Goal: Information Seeking & Learning: Learn about a topic

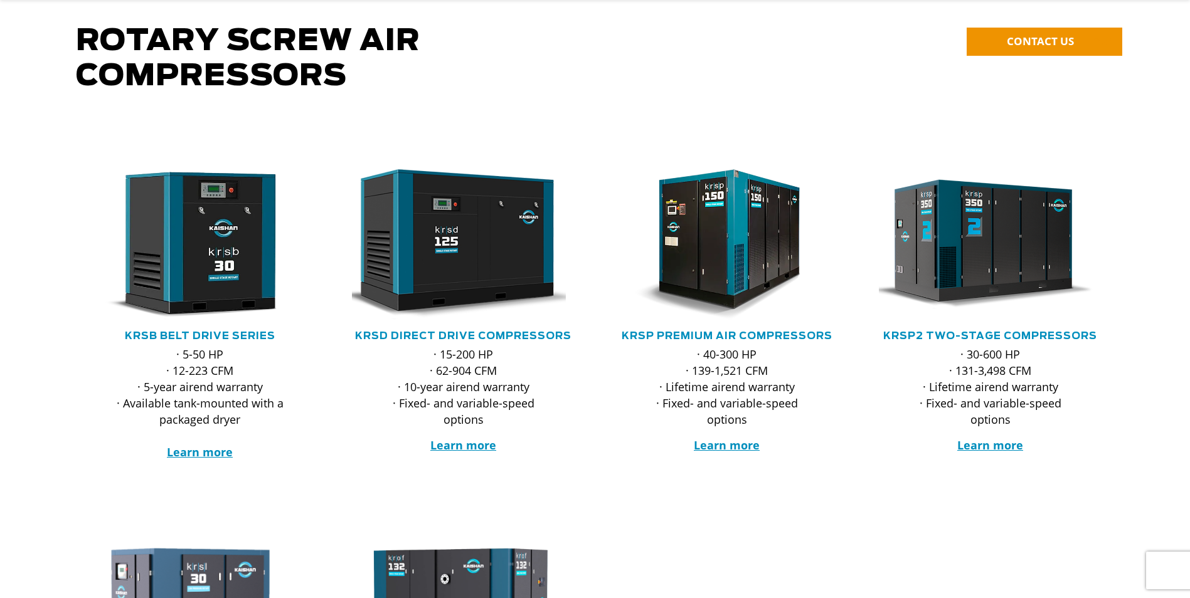
scroll to position [125, 0]
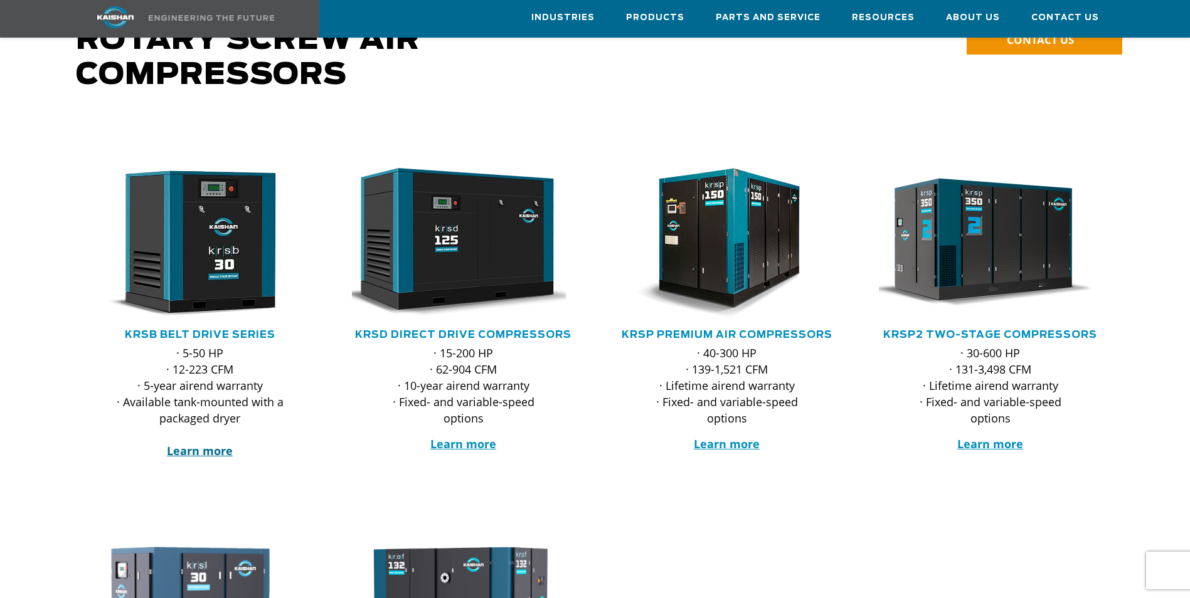
click at [209, 443] on strong "Learn more" at bounding box center [200, 450] width 66 height 15
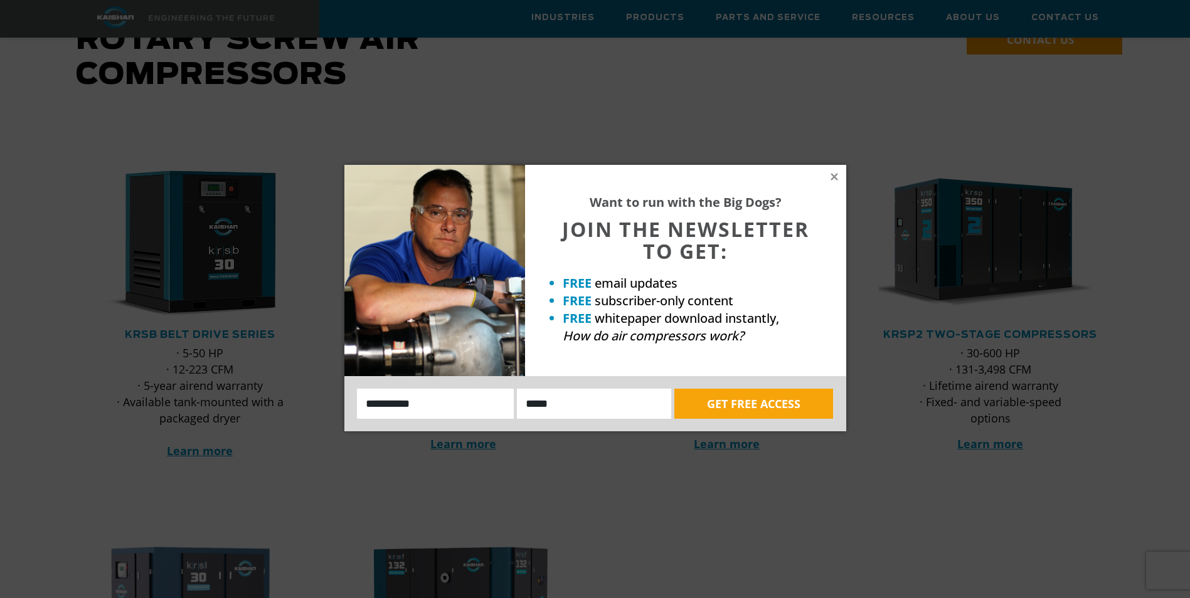
click at [797, 100] on div "Want to run with the Big Dogs? JOIN THE NEWSLETTER TO GET: FREE email updates F…" at bounding box center [595, 299] width 1190 height 598
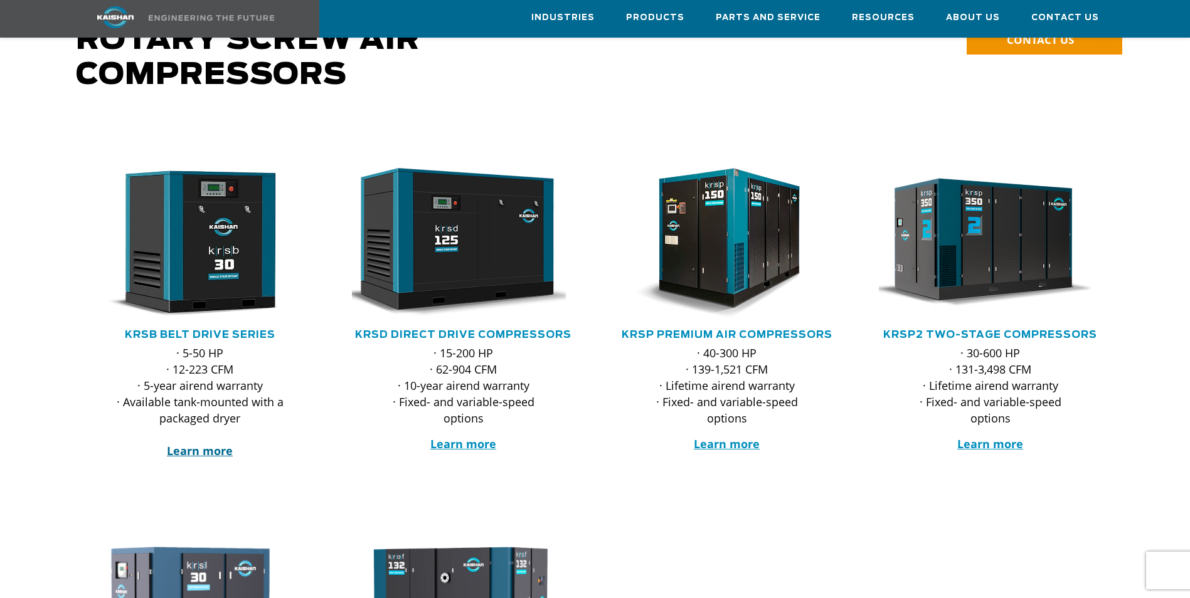
click at [199, 443] on strong "Learn more" at bounding box center [200, 450] width 66 height 15
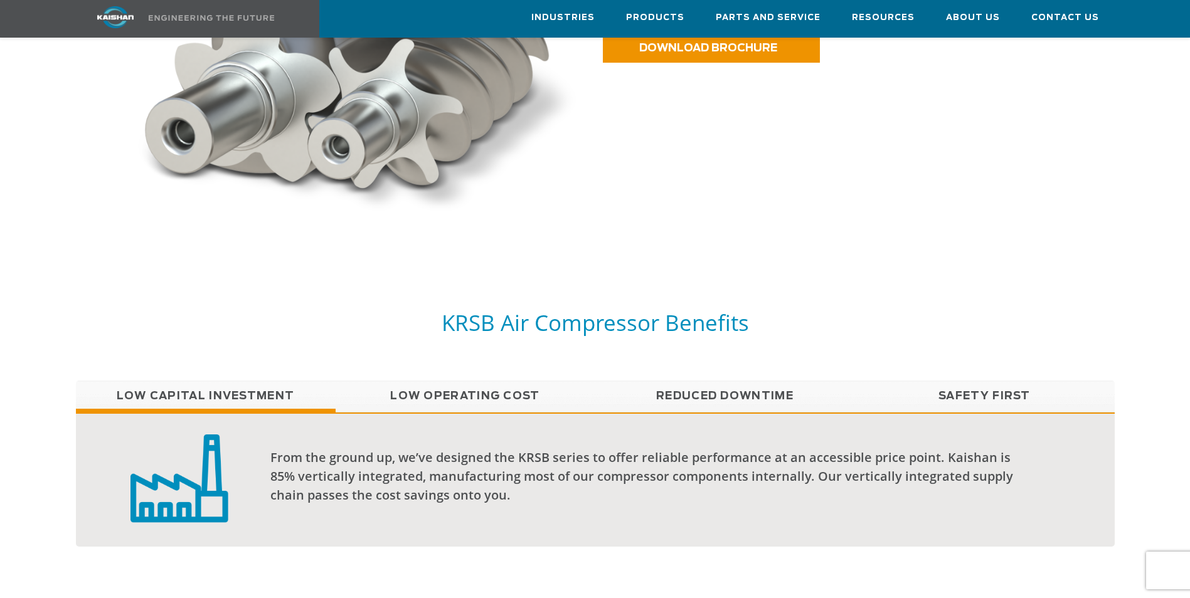
scroll to position [1003, 0]
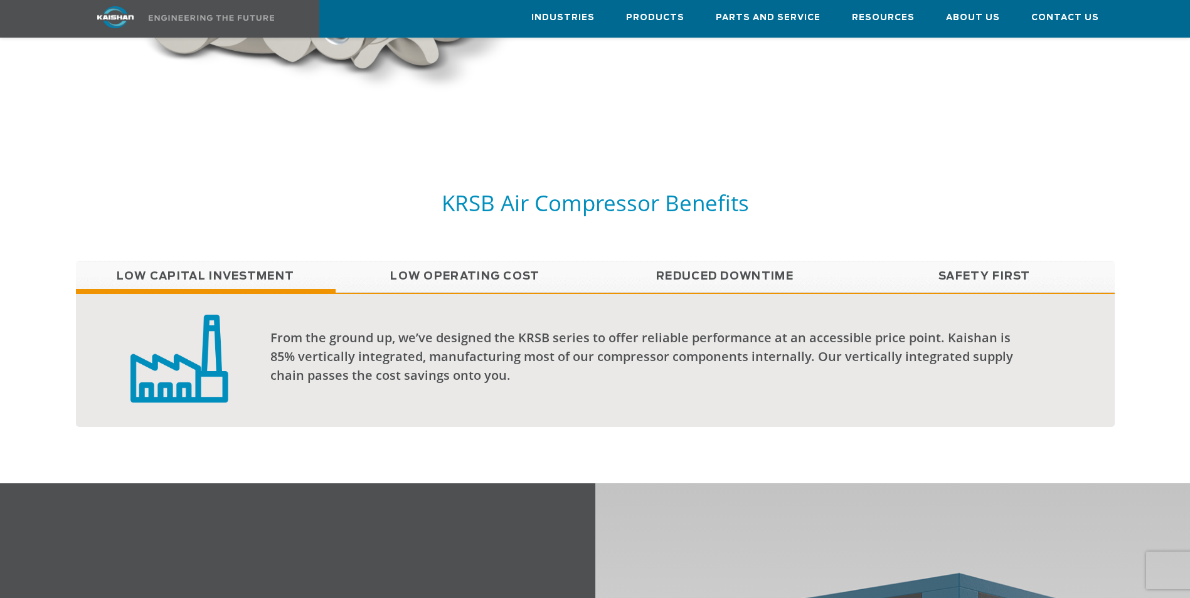
click at [532, 262] on link "Low Operating Cost" at bounding box center [466, 276] width 260 height 31
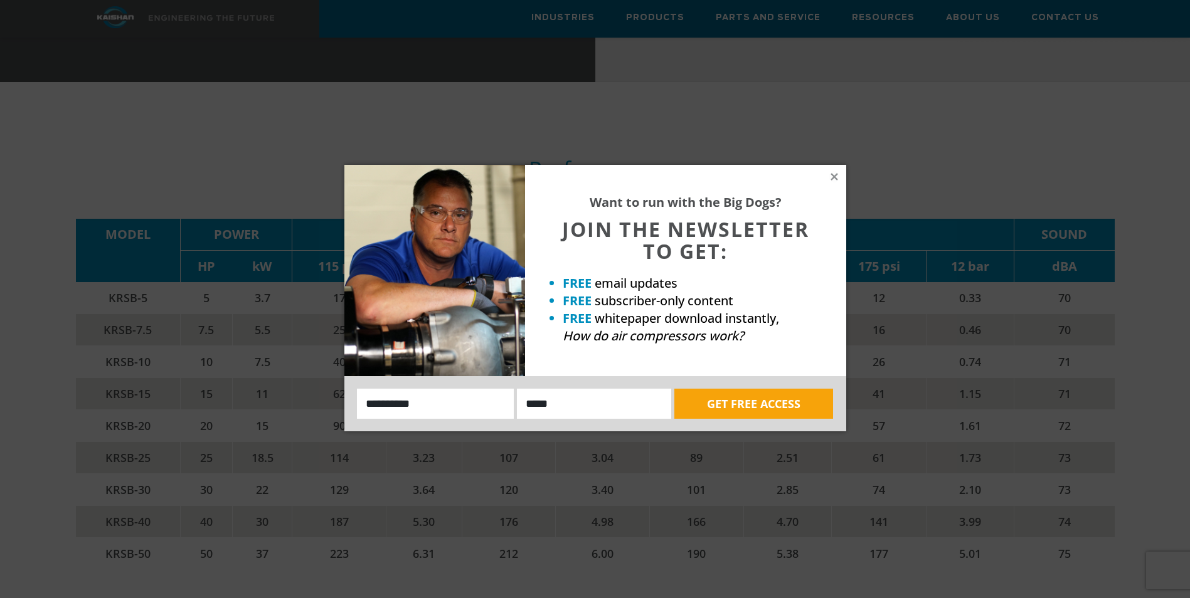
scroll to position [1882, 0]
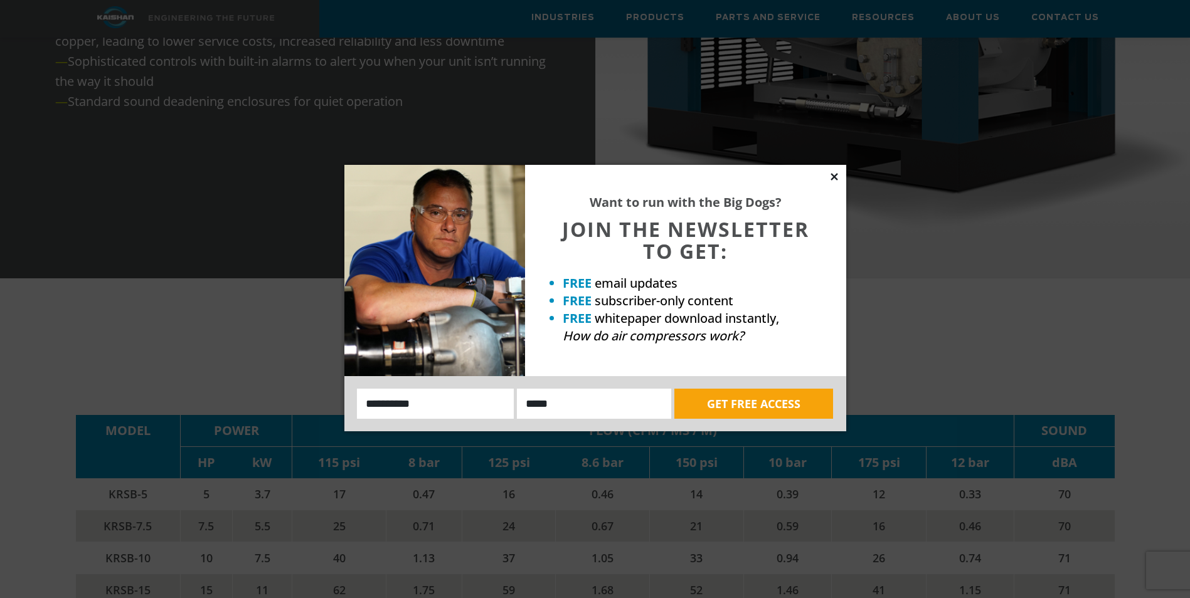
click at [834, 177] on icon at bounding box center [833, 176] width 7 height 7
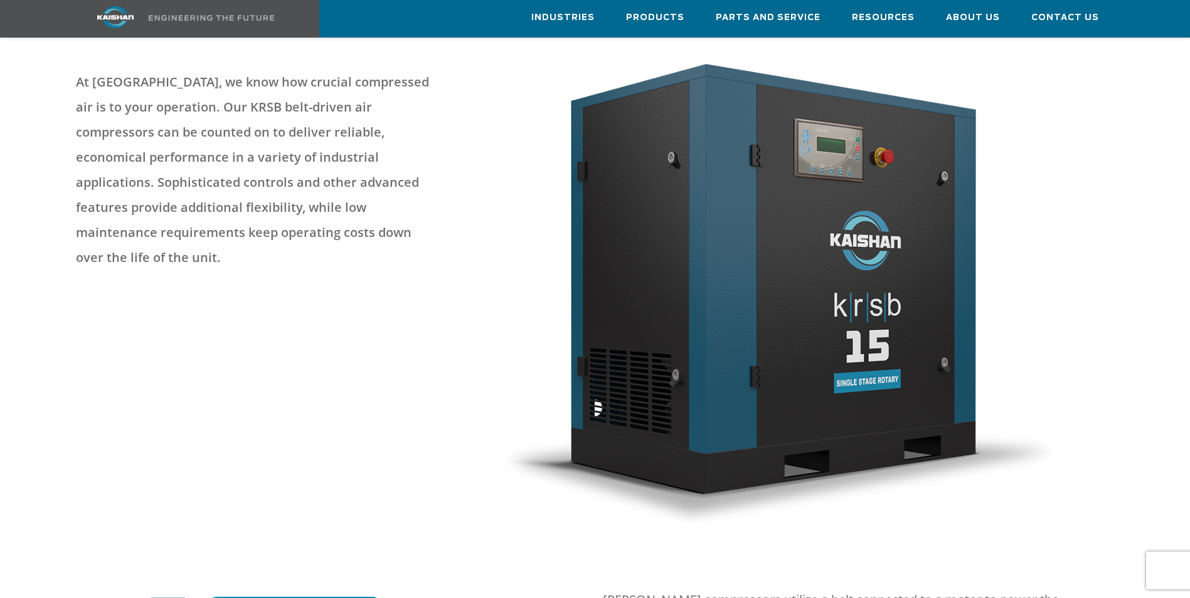
scroll to position [0, 0]
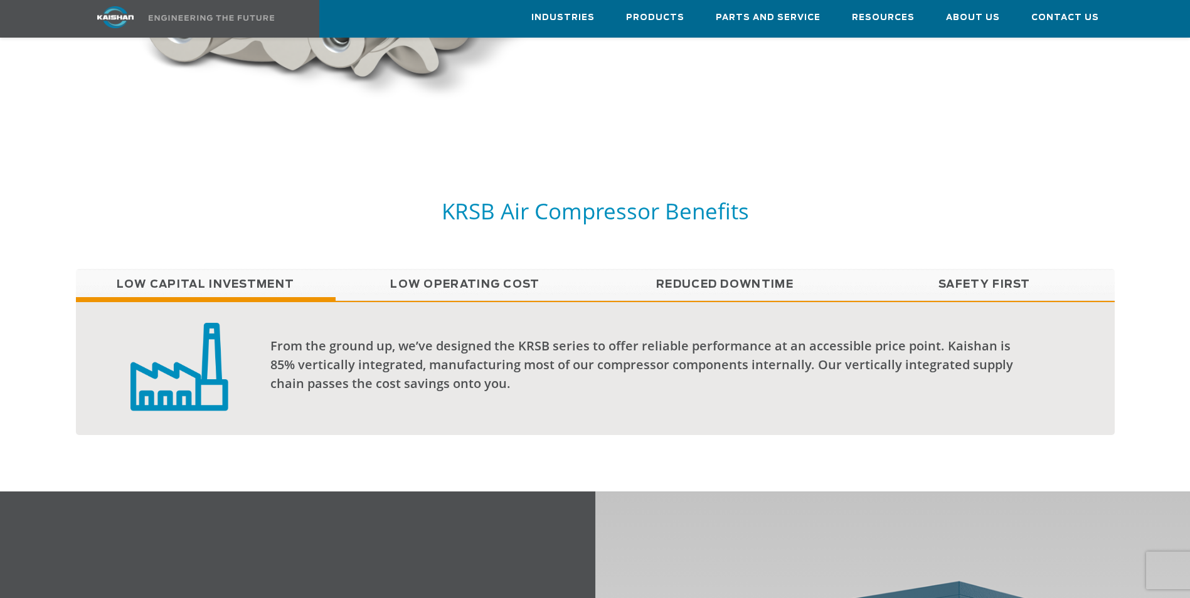
scroll to position [1003, 0]
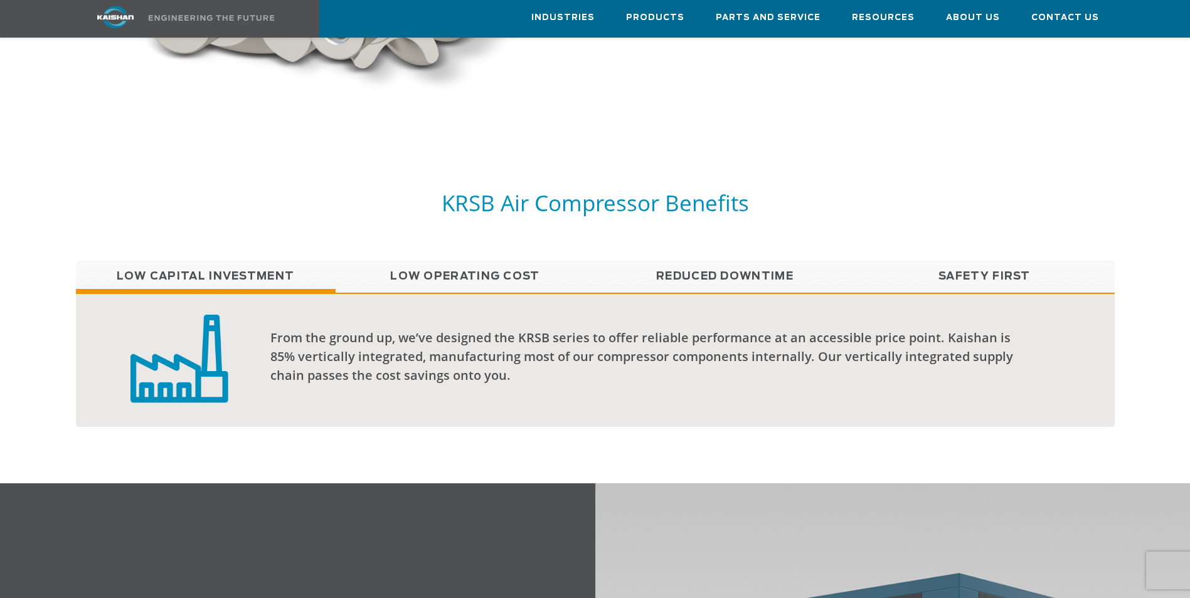
click at [968, 261] on link "Safety First" at bounding box center [985, 276] width 260 height 31
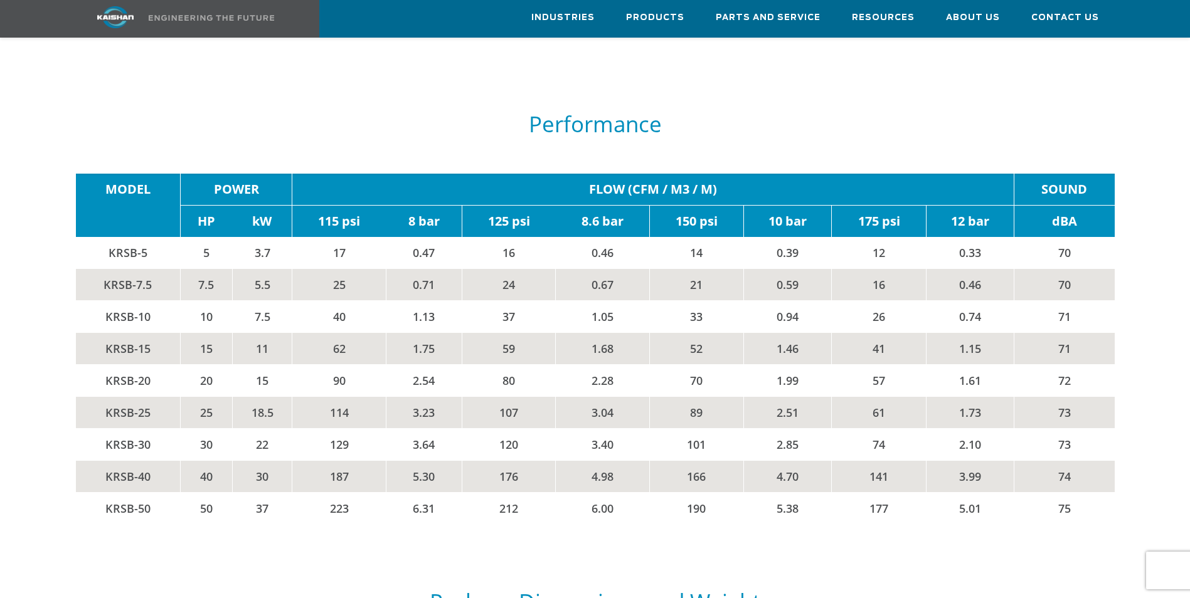
scroll to position [2132, 0]
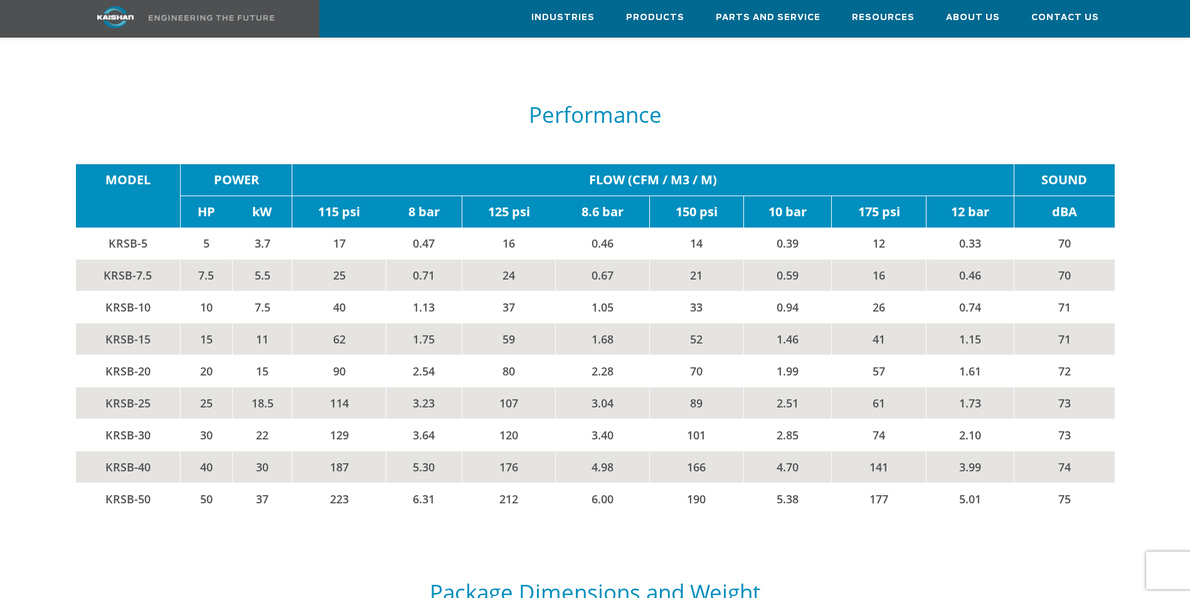
click at [633, 164] on td "FLOW (CFM / M3 / M)" at bounding box center [653, 180] width 722 height 32
drag, startPoint x: 475, startPoint y: 191, endPoint x: 485, endPoint y: 183, distance: 12.9
click at [485, 196] on td "125 psi" at bounding box center [509, 212] width 94 height 32
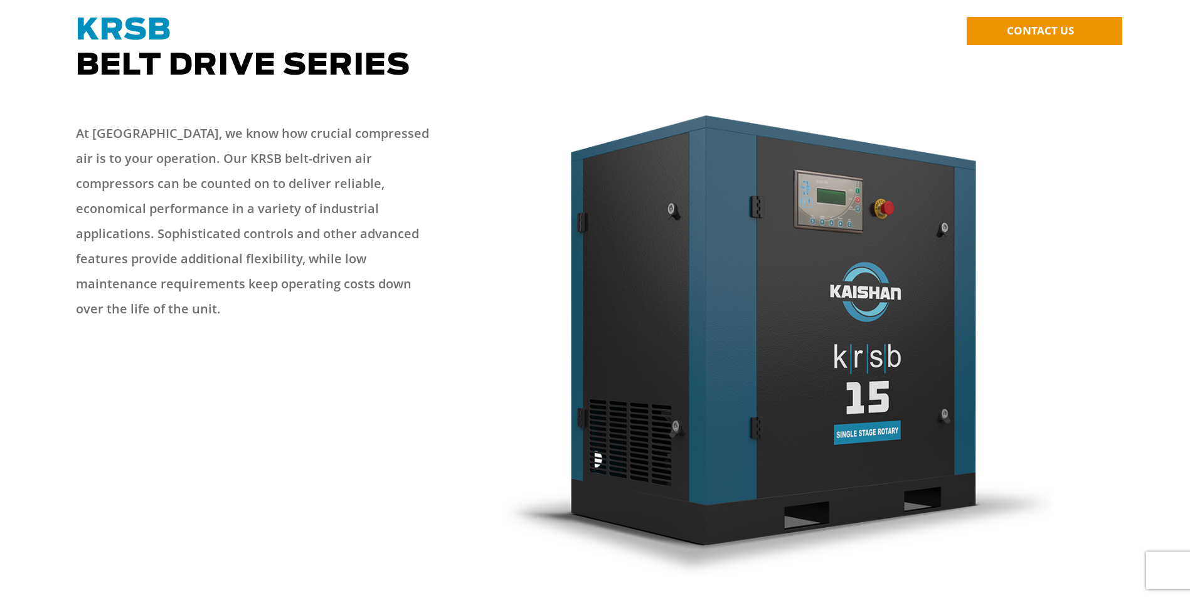
scroll to position [0, 0]
